Goal: Information Seeking & Learning: Learn about a topic

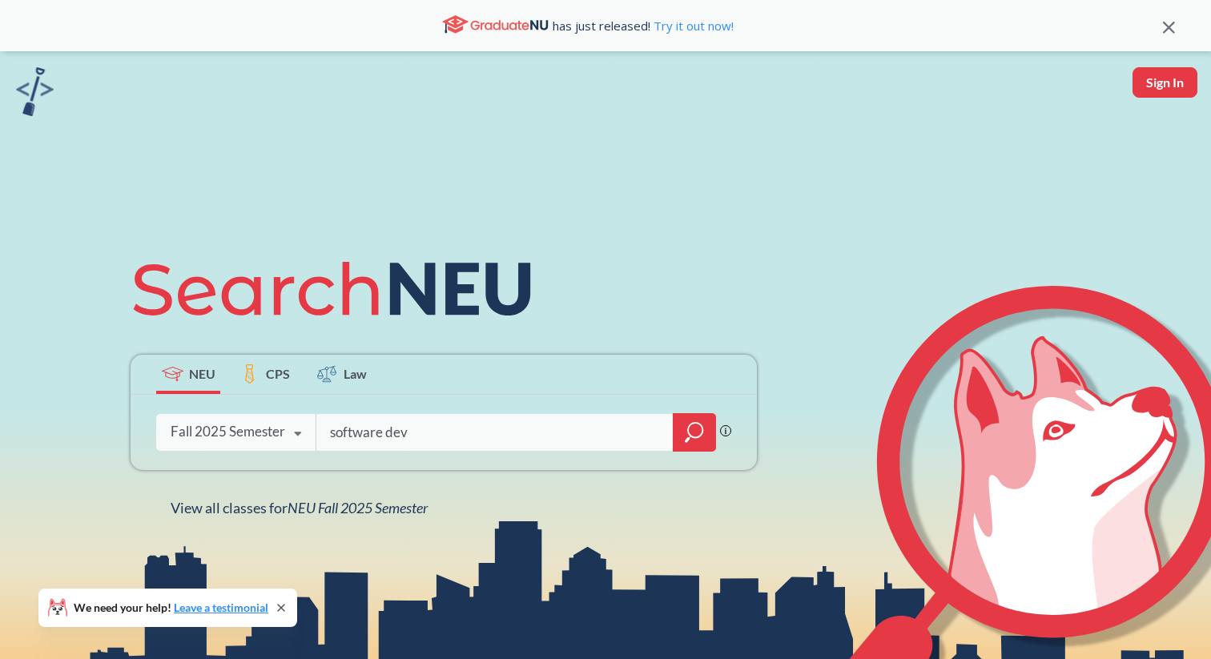
type input "software dev"
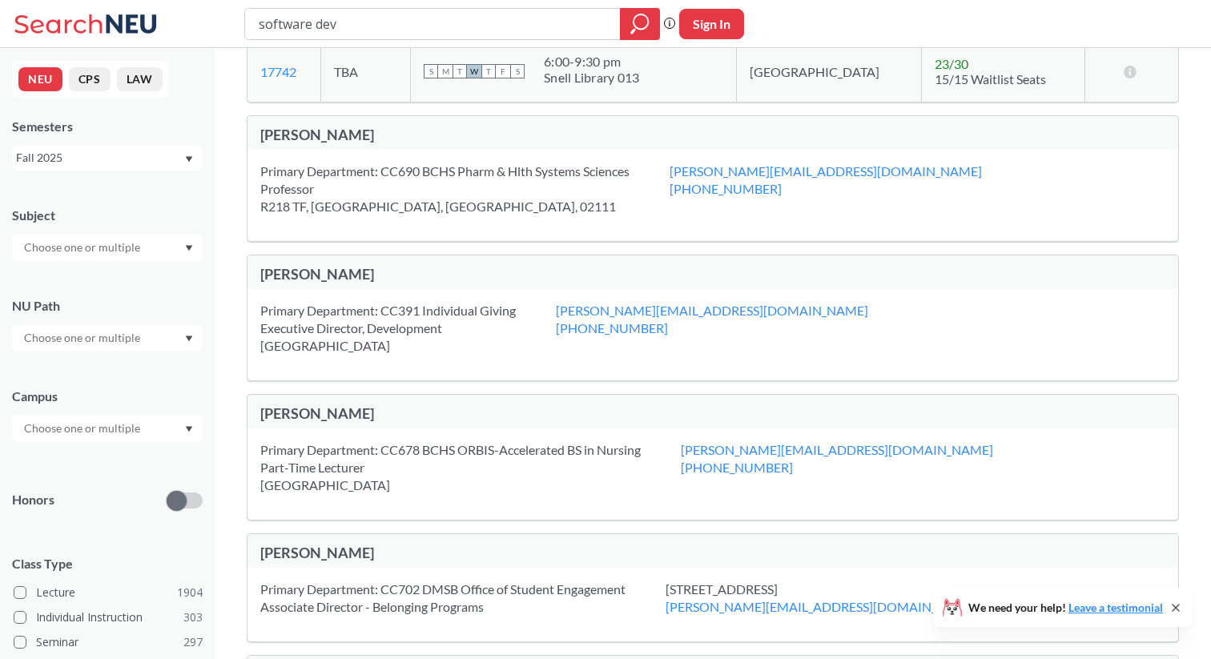
scroll to position [1781, 0]
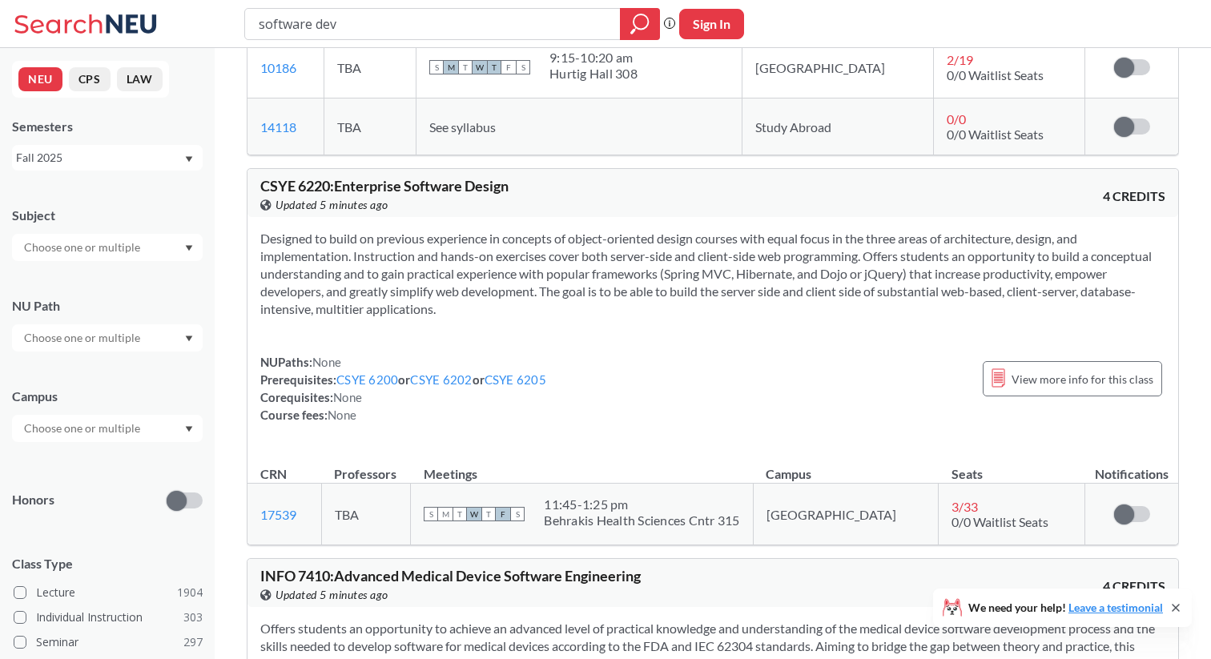
click at [84, 164] on div "Fall 2025" at bounding box center [99, 158] width 167 height 18
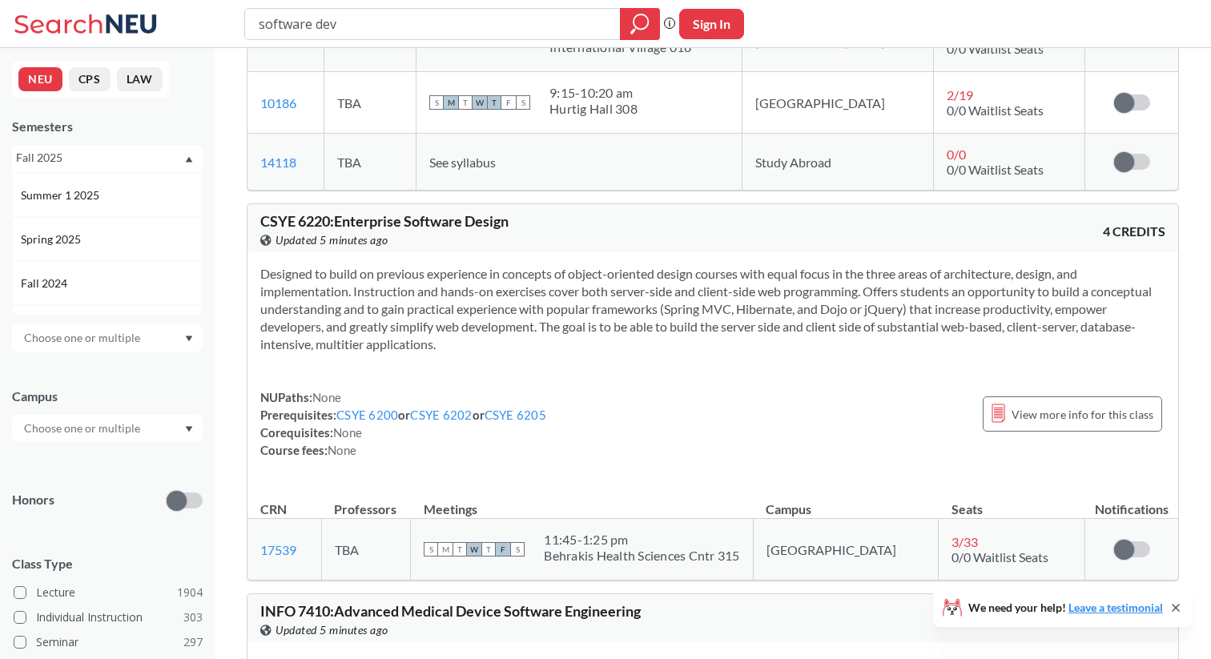
scroll to position [132, 0]
click at [81, 235] on span "Spring 2025" at bounding box center [52, 237] width 63 height 18
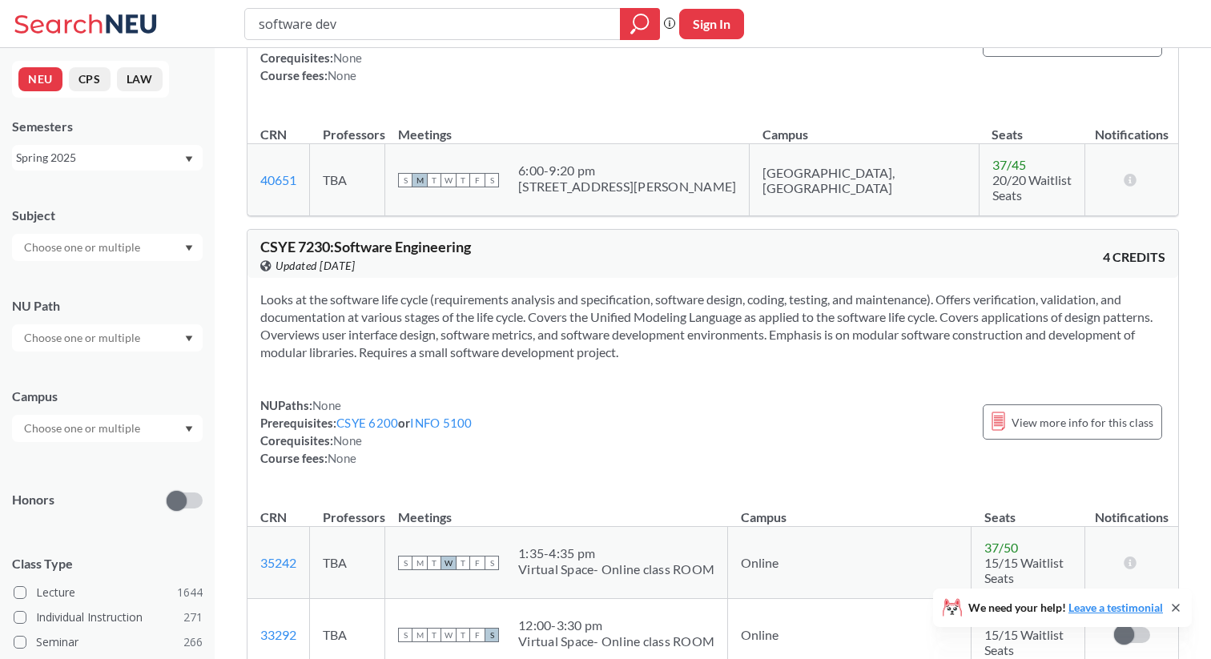
scroll to position [679, 0]
click at [352, 28] on input "software dev" at bounding box center [433, 23] width 352 height 27
paste input "CS 4500"
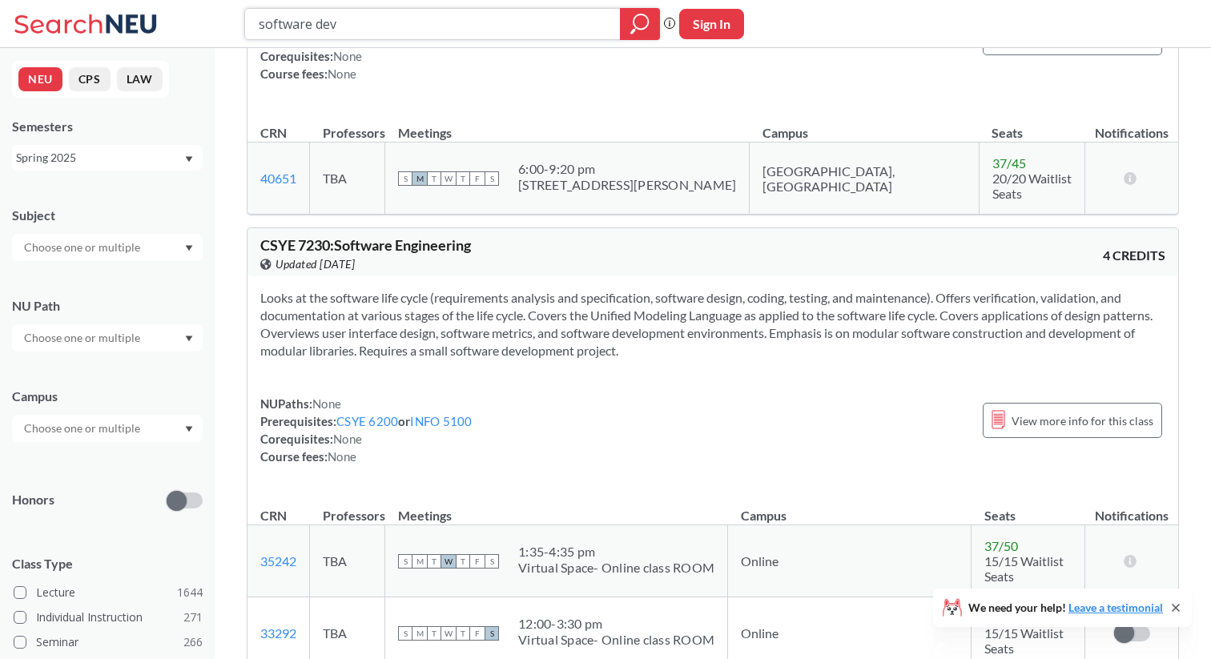
type input "CS 4500"
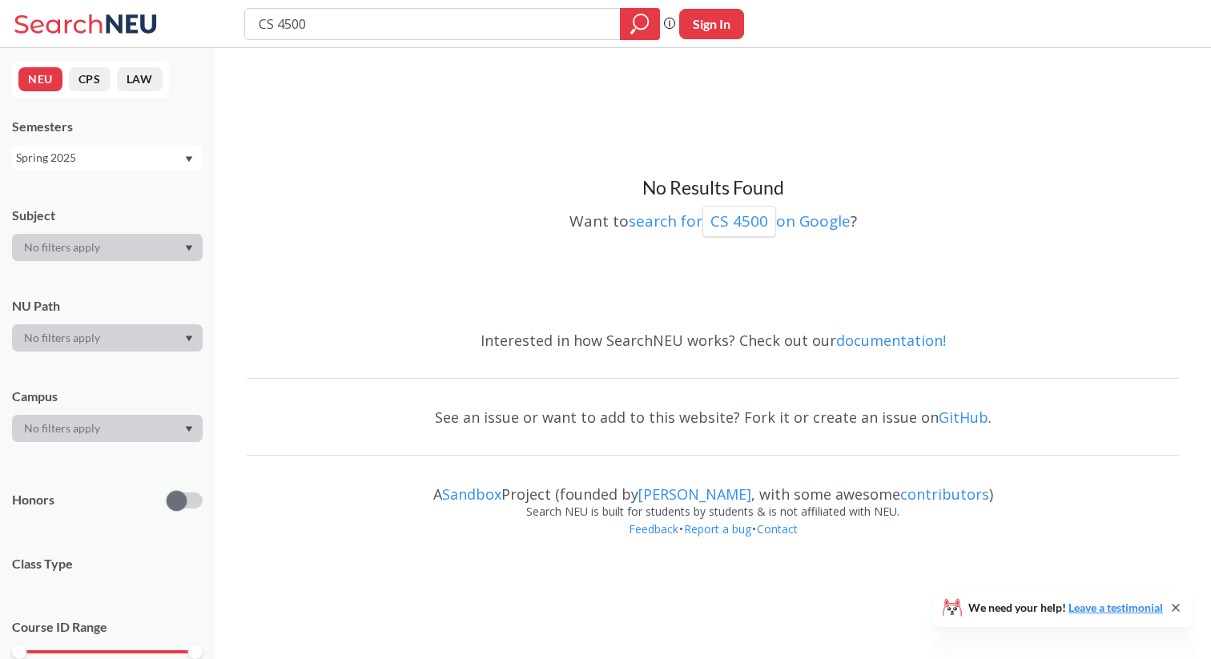
click at [276, 26] on input "CS 4500" at bounding box center [433, 23] width 352 height 27
type input "CS4500"
click at [136, 160] on div "Spring 2025" at bounding box center [99, 158] width 167 height 18
click at [116, 196] on div "Fall 2025" at bounding box center [111, 193] width 181 height 18
click at [150, 163] on div "Fall 2025" at bounding box center [99, 158] width 167 height 18
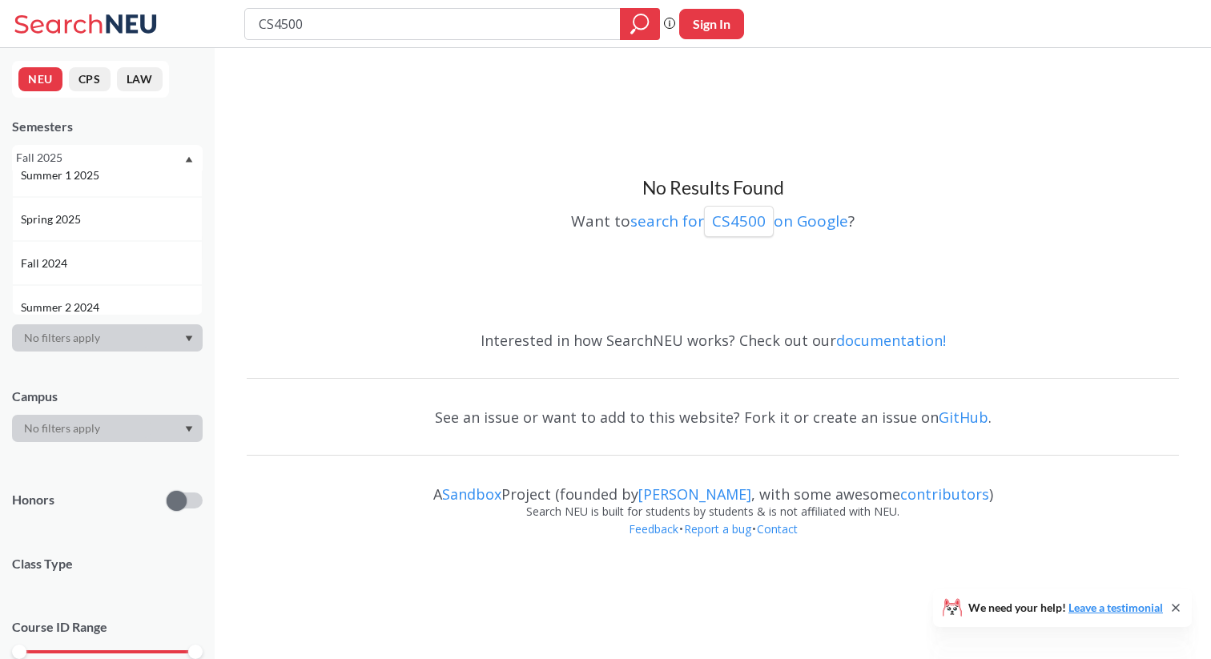
scroll to position [173, 0]
click at [138, 241] on div "Fall 2024" at bounding box center [111, 240] width 181 height 18
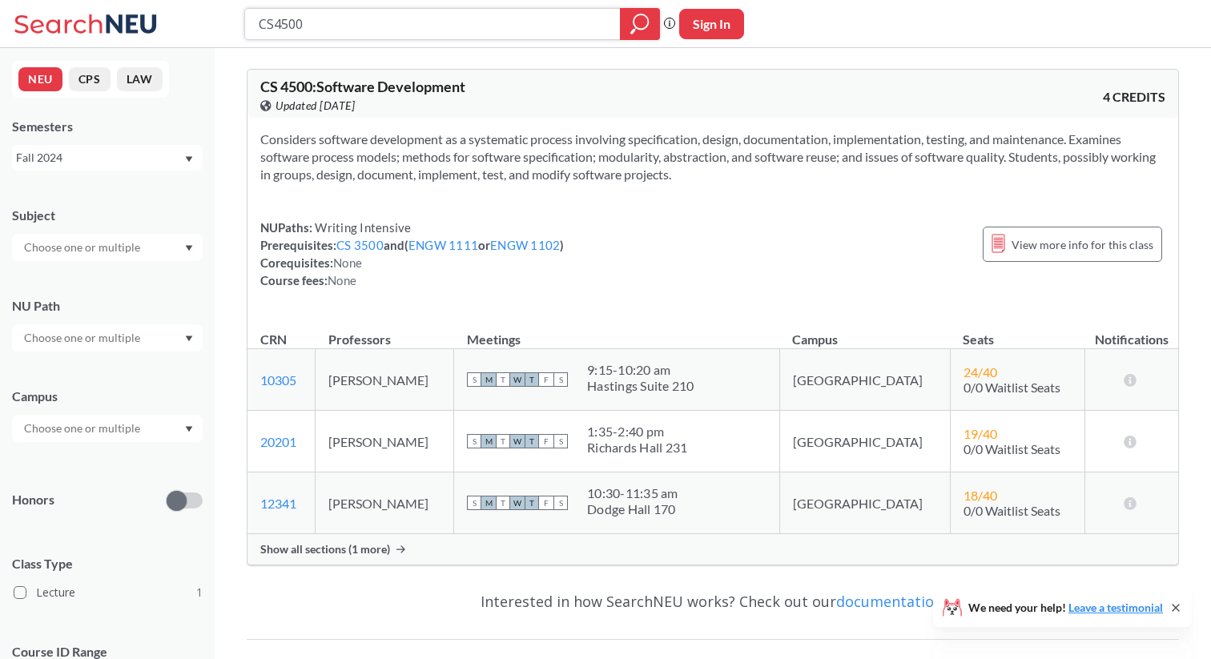
click at [408, 36] on input "CS4500" at bounding box center [433, 23] width 352 height 27
click at [405, 19] on input "CS4500" at bounding box center [433, 23] width 352 height 27
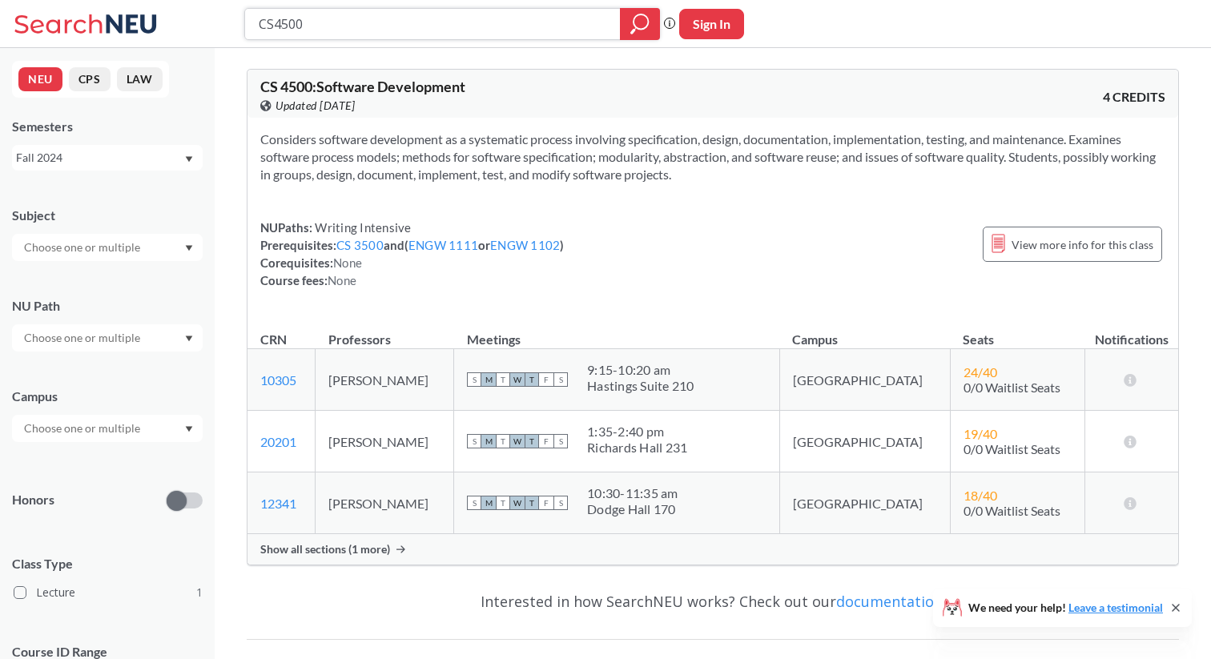
paste input "453"
type input "CS 4530"
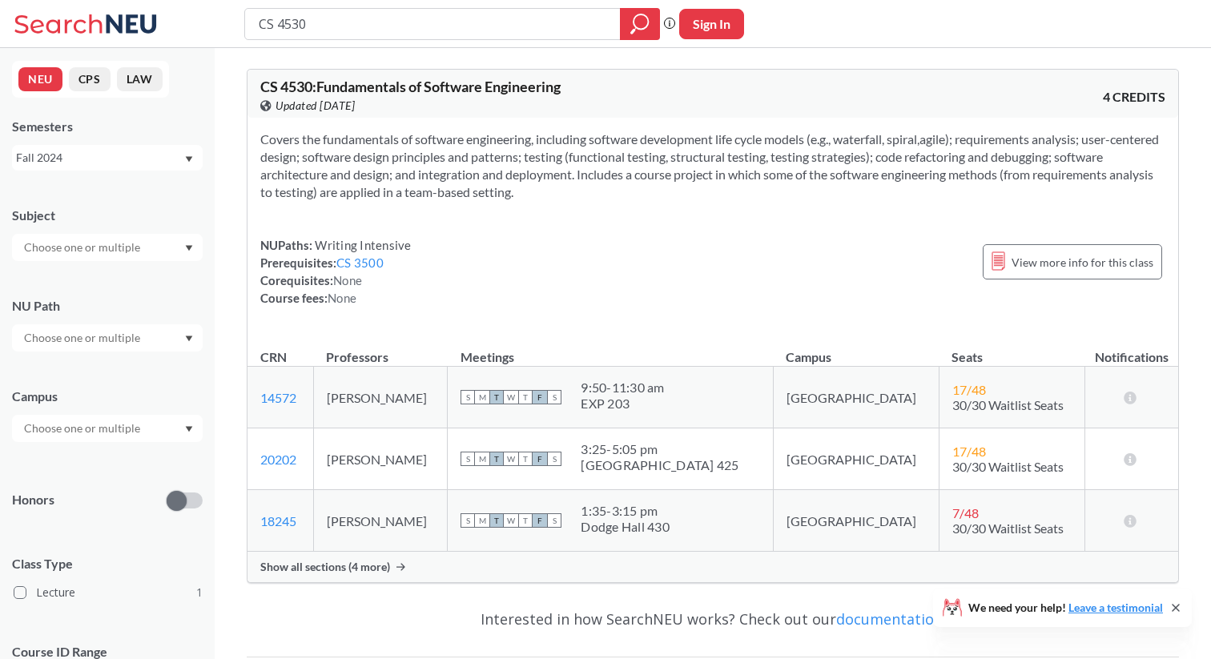
click at [126, 175] on div "NEU CPS LAW Semesters Fall 2024 Subject NU Path Campus Honors Class Type Lectur…" at bounding box center [107, 353] width 215 height 611
click at [127, 155] on div "Fall 2024" at bounding box center [99, 158] width 167 height 18
click at [115, 259] on div "Spring 2025" at bounding box center [107, 273] width 191 height 44
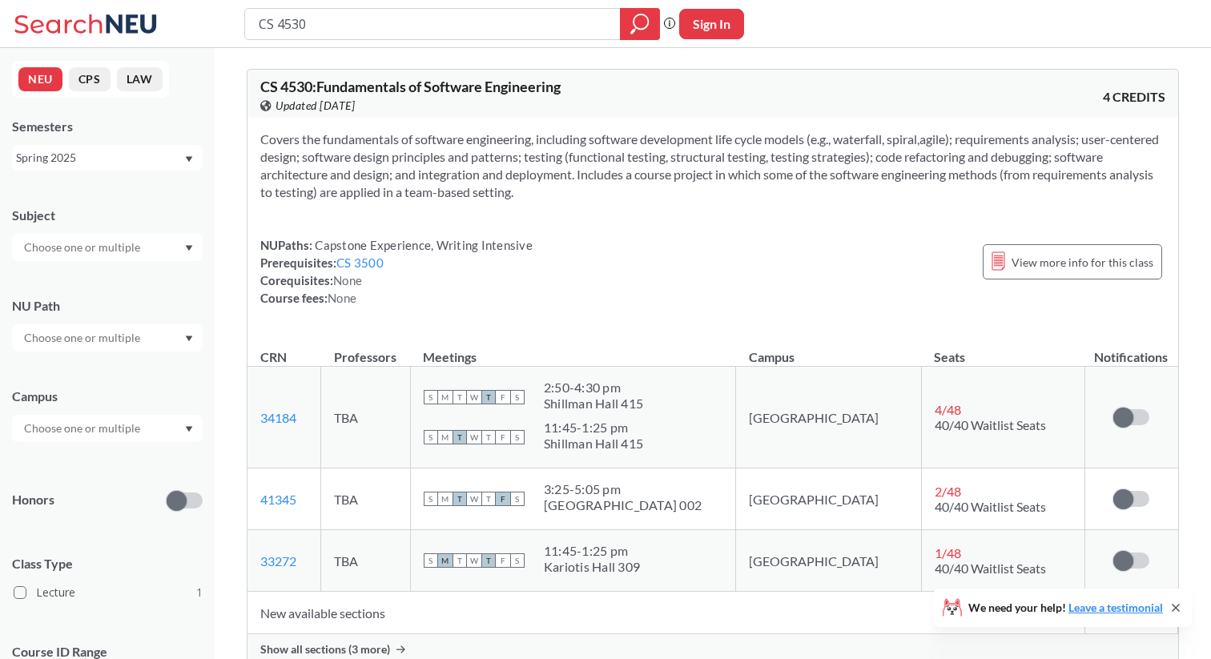
scroll to position [10, 0]
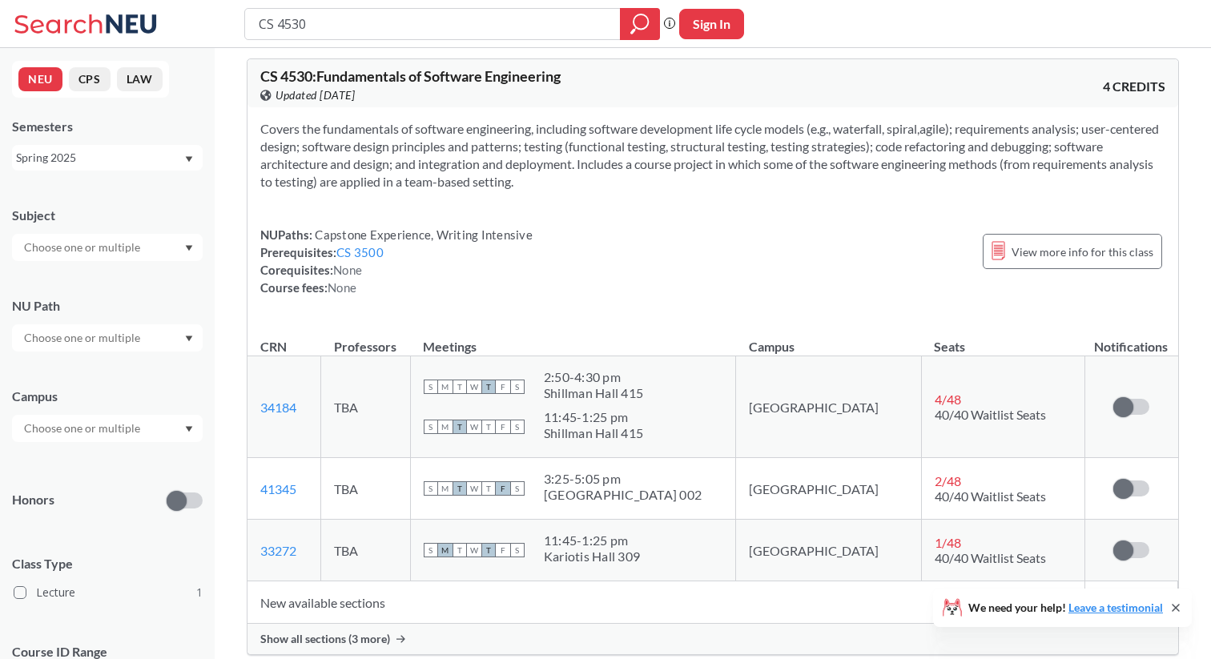
click at [123, 158] on div "Spring 2025" at bounding box center [99, 158] width 167 height 18
click at [106, 261] on div "Fall 2024" at bounding box center [111, 258] width 181 height 18
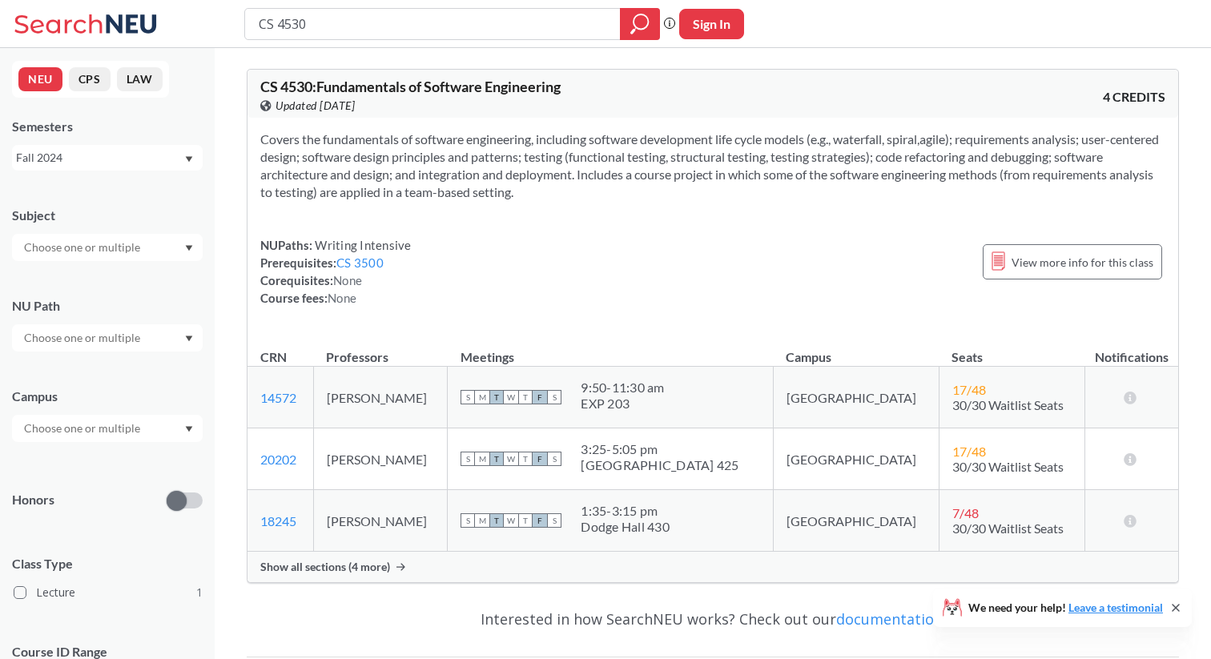
click at [123, 153] on div "Fall 2024" at bounding box center [99, 158] width 167 height 18
click at [120, 265] on div "Summer 1 2024" at bounding box center [111, 270] width 181 height 18
